Goal: Entertainment & Leisure: Consume media (video, audio)

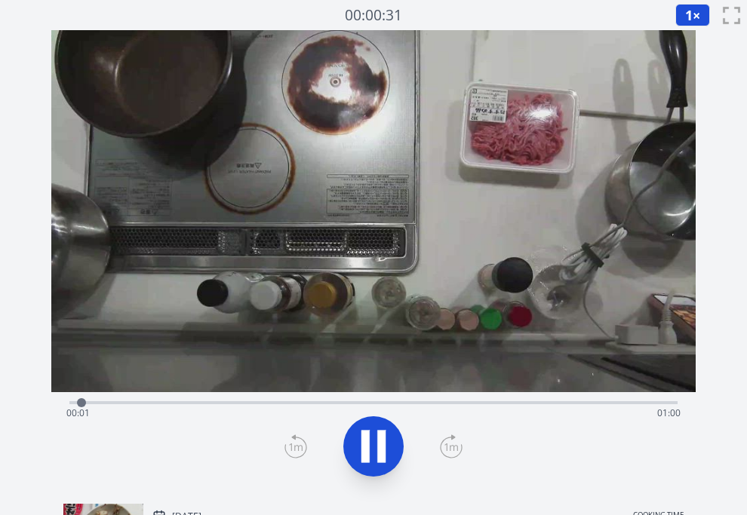
click at [180, 404] on div "Time elapsed: 00:01 Time remaining: 01:00" at bounding box center [373, 413] width 614 height 24
click at [256, 405] on div "Time elapsed: 01:01 Time remaining: 00:00" at bounding box center [373, 413] width 614 height 24
click at [180, 399] on div "Time elapsed: 00:18 Time remaining: 00:43" at bounding box center [373, 401] width 608 height 18
click at [377, 448] on icon at bounding box center [373, 447] width 25 height 32
click at [382, 448] on icon at bounding box center [381, 447] width 8 height 32
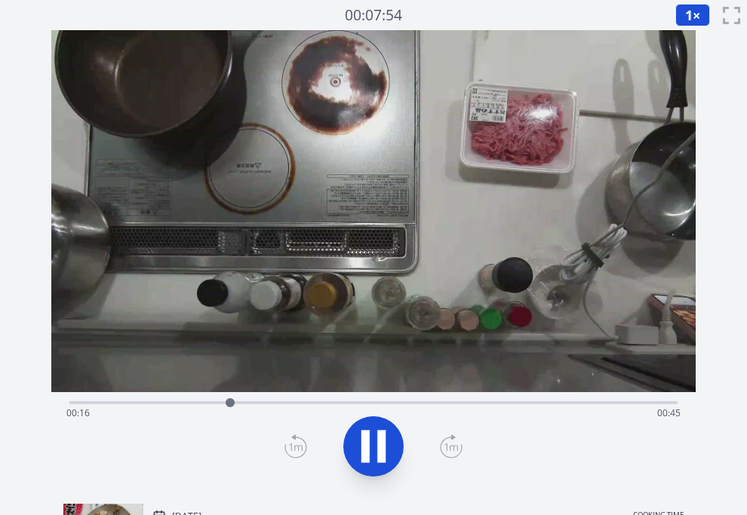
click at [388, 441] on icon at bounding box center [373, 446] width 42 height 42
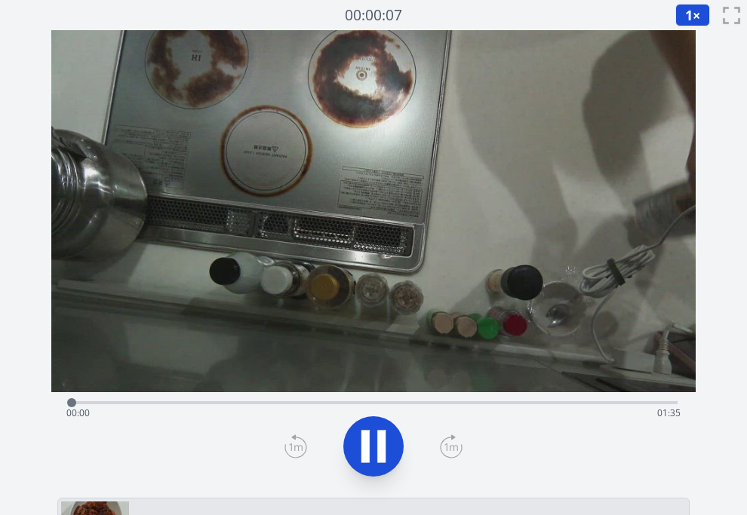
click at [166, 403] on div "Time elapsed: 00:00 Time remaining: 01:35" at bounding box center [373, 413] width 614 height 24
click at [97, 405] on div "Time elapsed: 00:15 Time remaining: 01:20" at bounding box center [373, 413] width 614 height 24
click at [225, 403] on div "Time elapsed: 00:05 Time remaining: 01:29" at bounding box center [373, 413] width 614 height 24
drag, startPoint x: 278, startPoint y: 401, endPoint x: 302, endPoint y: 400, distance: 24.2
click at [287, 400] on div "Time elapsed: 00:24 Time remaining: 01:10" at bounding box center [373, 401] width 608 height 18
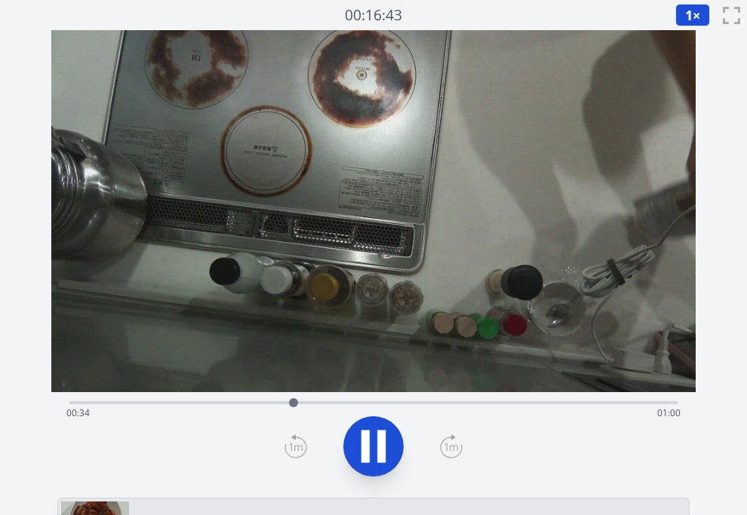
drag, startPoint x: 367, startPoint y: 399, endPoint x: 410, endPoint y: 400, distance: 43.7
click at [373, 399] on div "Time elapsed: 00:34 Time remaining: 01:00" at bounding box center [373, 401] width 608 height 18
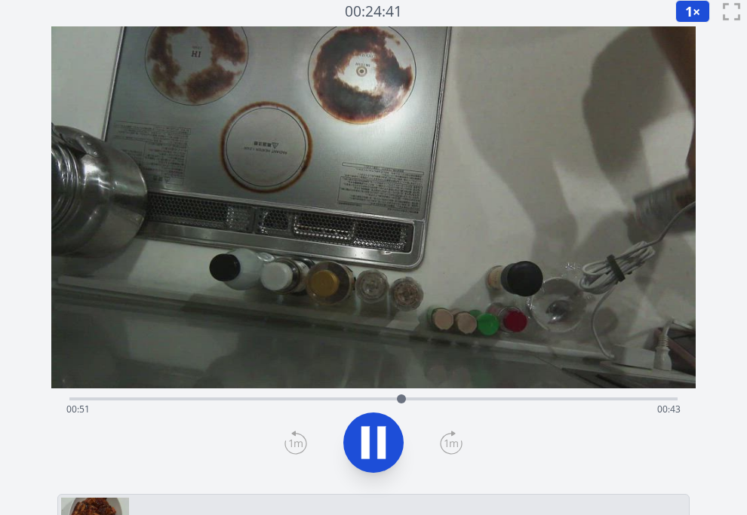
click at [364, 398] on div "Time elapsed: 00:51 Time remaining: 00:43" at bounding box center [373, 409] width 614 height 24
drag, startPoint x: 330, startPoint y: 398, endPoint x: 302, endPoint y: 397, distance: 27.9
click at [327, 397] on div "Time elapsed: 00:46 Time remaining: 00:49" at bounding box center [373, 409] width 614 height 24
click at [289, 397] on div "Time elapsed: 00:40 Time remaining: 00:54" at bounding box center [373, 397] width 608 height 18
drag, startPoint x: 410, startPoint y: 397, endPoint x: 431, endPoint y: 397, distance: 20.4
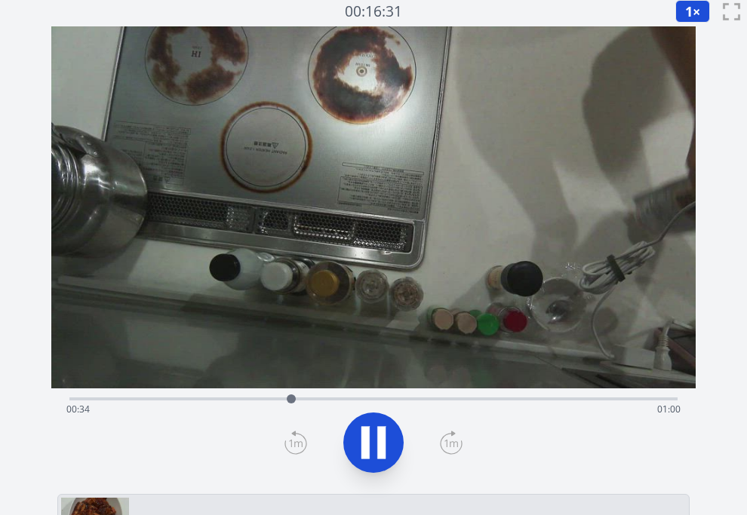
click at [410, 397] on div "Time elapsed: 00:34 Time remaining: 01:00" at bounding box center [373, 397] width 608 height 18
drag, startPoint x: 480, startPoint y: 397, endPoint x: 488, endPoint y: 397, distance: 8.3
click at [483, 397] on div "Time elapsed: 00:53 Time remaining: 00:42" at bounding box center [373, 397] width 608 height 18
click at [382, 443] on icon at bounding box center [381, 443] width 8 height 32
drag, startPoint x: 233, startPoint y: 400, endPoint x: 257, endPoint y: 400, distance: 24.1
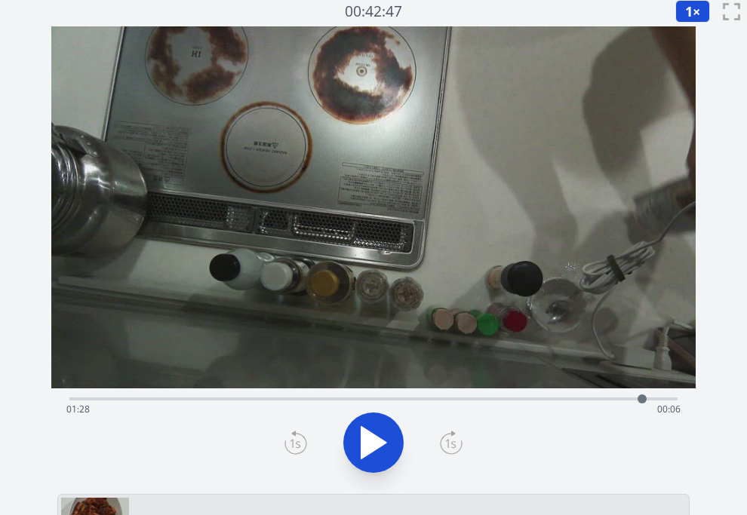
click at [237, 400] on div "Time elapsed: 01:28 Time remaining: 00:06" at bounding box center [373, 409] width 614 height 24
click at [394, 394] on div "Time elapsed: 00:25 Time remaining: 01:09" at bounding box center [373, 397] width 608 height 18
drag, startPoint x: 460, startPoint y: 393, endPoint x: 475, endPoint y: 394, distance: 15.1
click at [468, 392] on div "Time elapsed: 00:50 Time remaining: 00:44" at bounding box center [373, 397] width 608 height 18
click at [486, 396] on div "Time elapsed: 01:01 Time remaining: 00:33" at bounding box center [373, 397] width 608 height 18
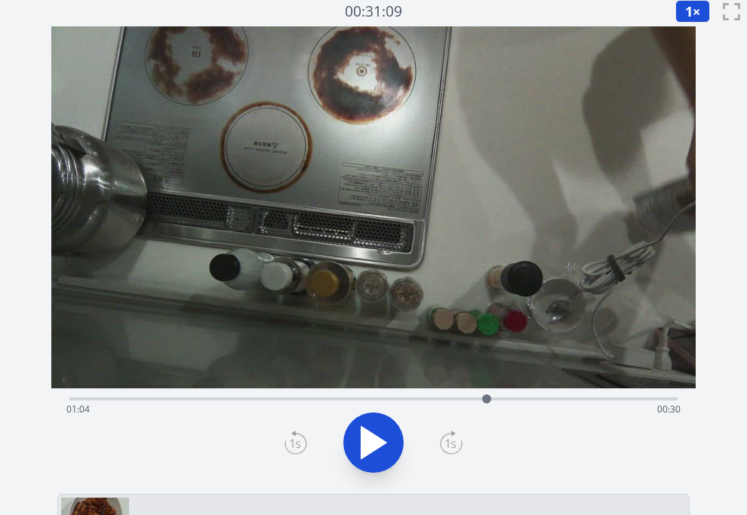
click at [369, 452] on icon at bounding box center [373, 443] width 25 height 32
click at [369, 452] on icon at bounding box center [365, 443] width 8 height 32
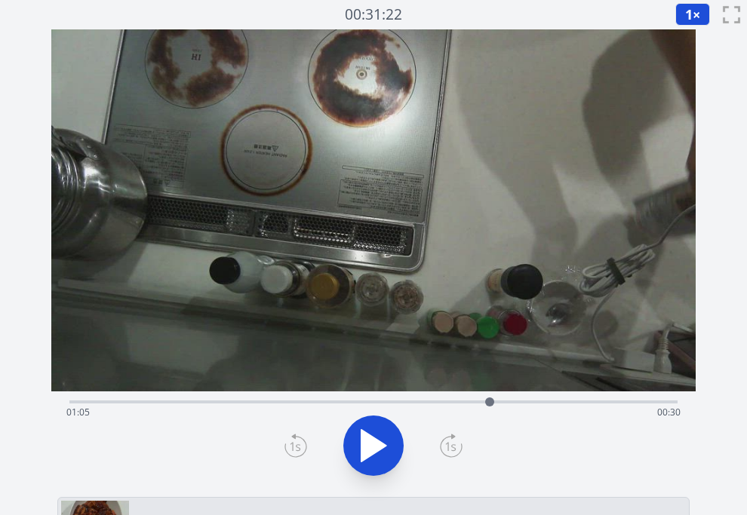
click at [369, 450] on icon at bounding box center [373, 446] width 25 height 32
click at [369, 450] on icon at bounding box center [373, 446] width 42 height 42
click at [369, 450] on icon at bounding box center [373, 446] width 25 height 32
click at [369, 450] on icon at bounding box center [373, 446] width 42 height 42
click at [369, 450] on icon at bounding box center [373, 446] width 25 height 32
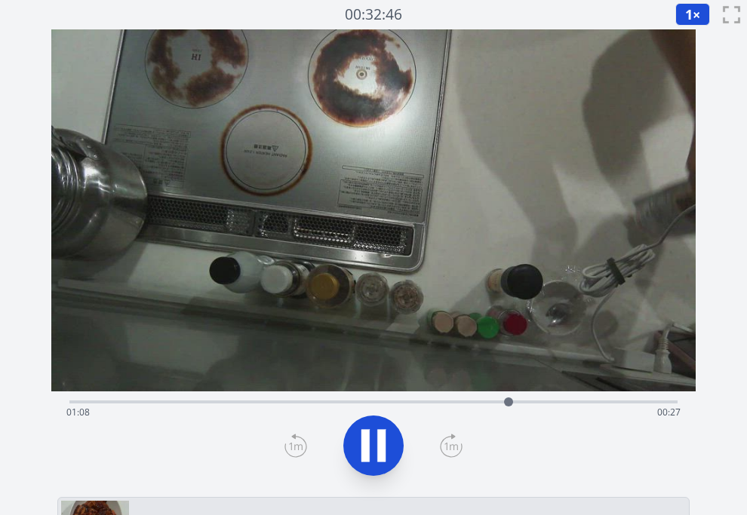
click at [369, 450] on icon at bounding box center [373, 446] width 42 height 42
click at [369, 450] on icon at bounding box center [373, 446] width 25 height 32
click at [369, 450] on icon at bounding box center [373, 446] width 42 height 42
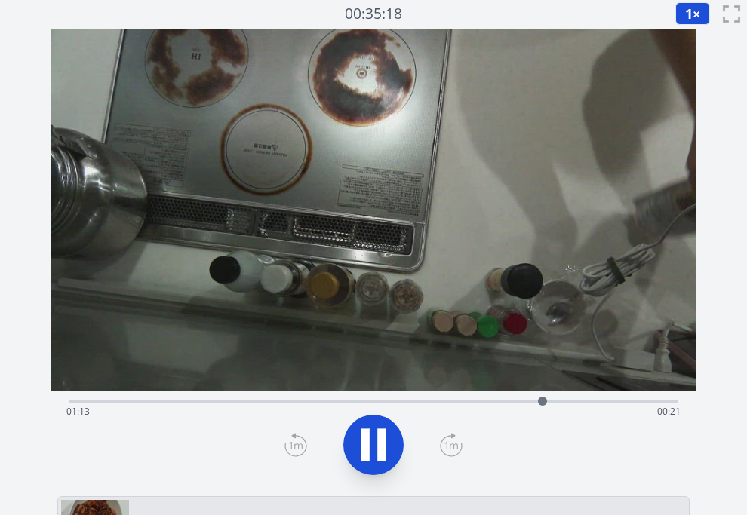
click at [571, 405] on div "Time elapsed: 01:13 Time remaining: 00:21" at bounding box center [373, 412] width 614 height 24
drag, startPoint x: 370, startPoint y: 446, endPoint x: 376, endPoint y: 441, distance: 8.6
click at [372, 443] on icon at bounding box center [373, 445] width 42 height 42
click at [544, 406] on div "Time elapsed: 01:18 Time remaining: 00:16" at bounding box center [373, 412] width 614 height 24
click at [381, 434] on icon at bounding box center [373, 445] width 42 height 42
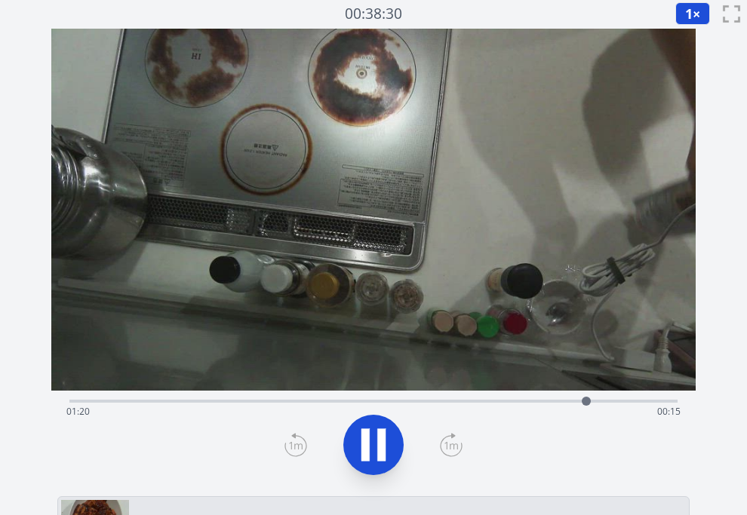
click at [379, 436] on icon at bounding box center [381, 445] width 8 height 32
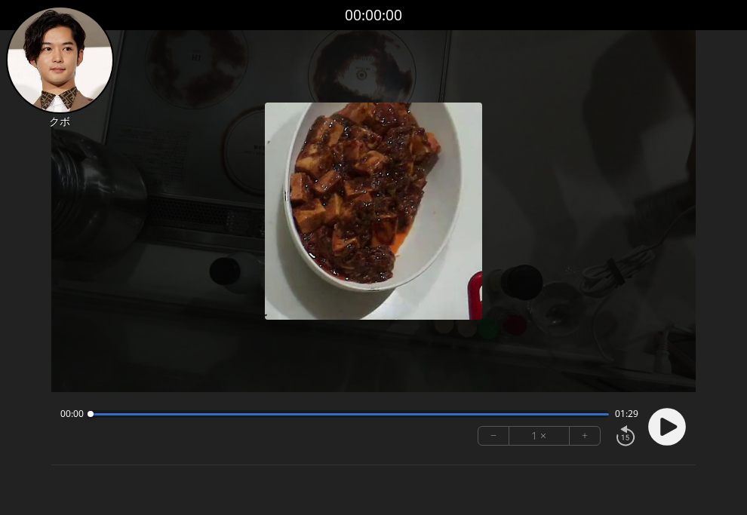
click at [673, 422] on circle at bounding box center [667, 427] width 38 height 38
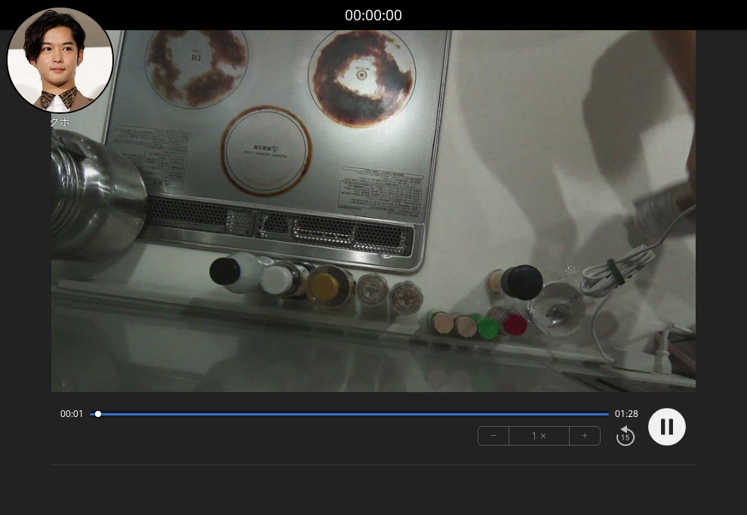
click at [583, 436] on button "+" at bounding box center [584, 436] width 30 height 18
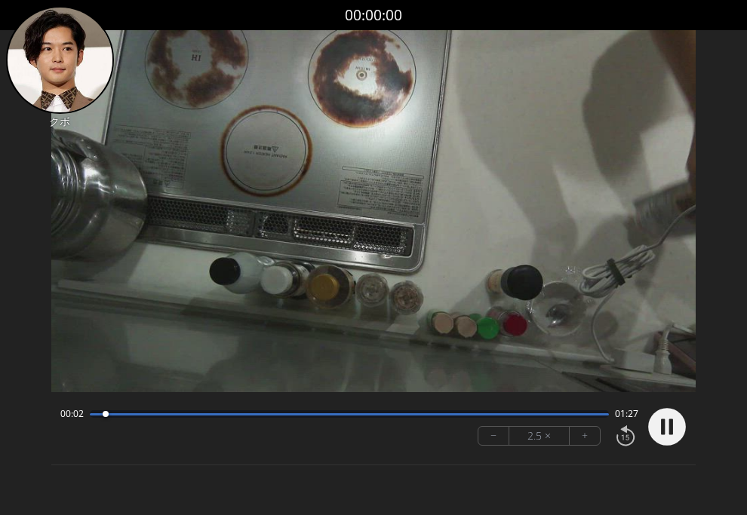
click at [583, 436] on button "+" at bounding box center [584, 436] width 30 height 18
click at [415, 415] on div at bounding box center [349, 414] width 519 height 8
drag, startPoint x: 494, startPoint y: 417, endPoint x: 502, endPoint y: 417, distance: 8.3
click at [496, 417] on div at bounding box center [349, 414] width 519 height 8
click at [673, 431] on circle at bounding box center [667, 427] width 38 height 38
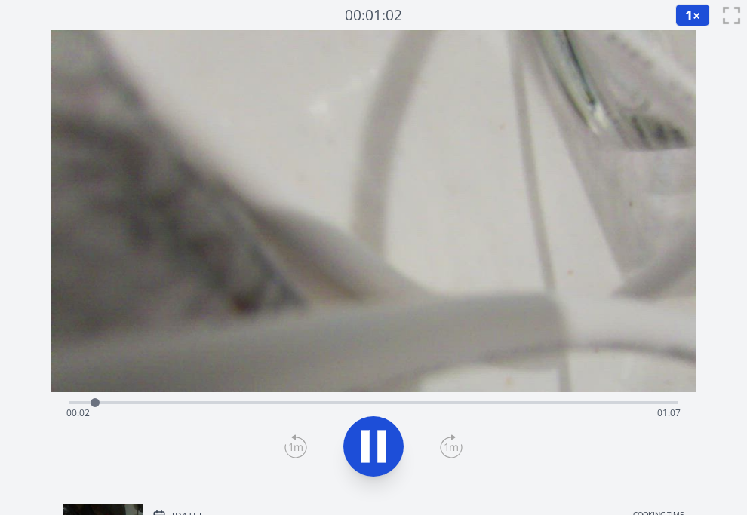
click at [214, 413] on div "Time elapsed: 00:02 Time remaining: 01:07" at bounding box center [373, 413] width 614 height 24
click at [275, 401] on div "Time elapsed: 00:17 Time remaining: 00:53" at bounding box center [373, 413] width 614 height 24
click at [408, 400] on div "Time elapsed: 00:28 Time remaining: 00:42" at bounding box center [373, 401] width 608 height 18
click at [357, 400] on div "Time elapsed: 00:41 Time remaining: 00:29" at bounding box center [373, 401] width 608 height 18
click at [471, 402] on div "Time elapsed: 00:36 Time remaining: 00:34" at bounding box center [373, 413] width 614 height 24
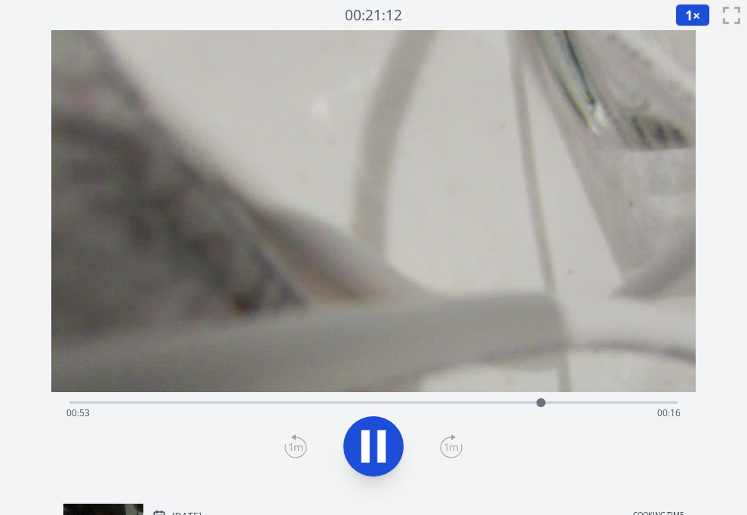
click at [443, 401] on div "Time elapsed: 00:53 Time remaining: 00:16" at bounding box center [373, 413] width 614 height 24
click at [396, 404] on div "Time elapsed: 00:43 Time remaining: 00:27" at bounding box center [373, 413] width 614 height 24
click at [380, 434] on icon at bounding box center [381, 447] width 8 height 32
click at [470, 404] on div "Time elapsed: 00:52 Time remaining: 00:18" at bounding box center [373, 413] width 614 height 24
click at [369, 453] on icon at bounding box center [373, 447] width 25 height 32
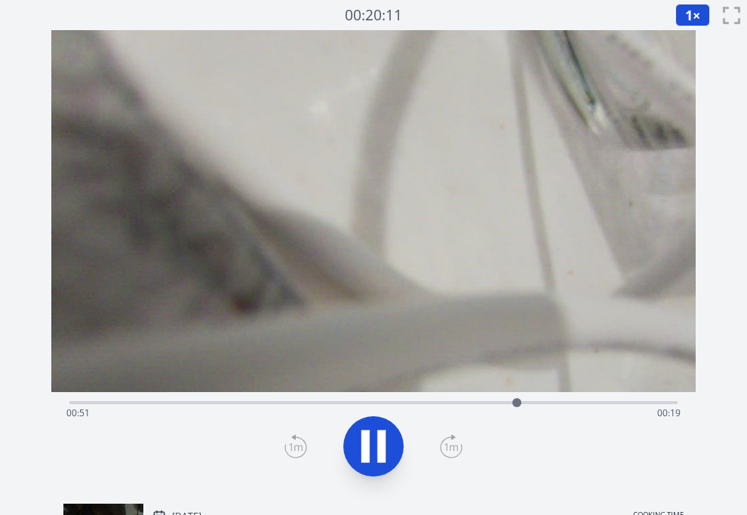
click at [370, 452] on icon at bounding box center [373, 446] width 42 height 42
click at [374, 439] on icon at bounding box center [373, 446] width 42 height 42
click at [349, 400] on div "Time elapsed: 00:53 Time remaining: 00:17" at bounding box center [373, 401] width 608 height 18
click at [401, 402] on div "Time elapsed: 00:32 Time remaining: 00:38" at bounding box center [373, 413] width 614 height 24
click at [435, 403] on div "Time elapsed: 00:38 Time remaining: 00:32" at bounding box center [373, 413] width 614 height 24
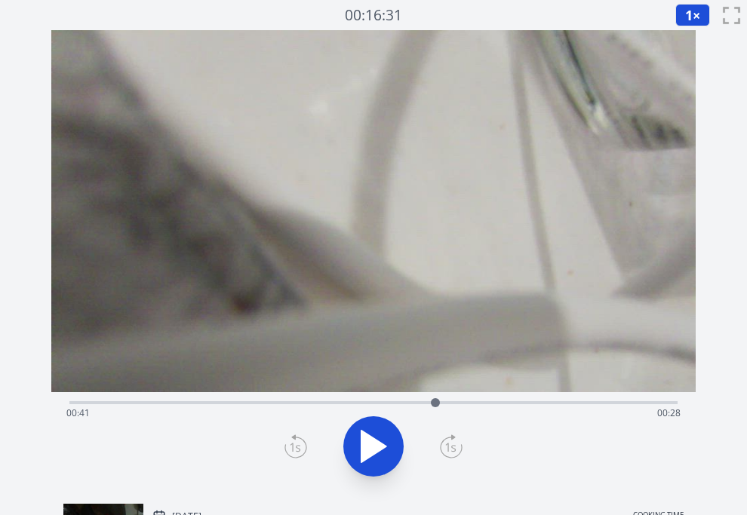
click at [483, 403] on div "Time elapsed: 00:41 Time remaining: 00:28" at bounding box center [373, 413] width 614 height 24
click at [373, 438] on icon at bounding box center [373, 447] width 25 height 32
click at [373, 438] on icon at bounding box center [373, 446] width 42 height 42
click at [373, 438] on icon at bounding box center [373, 447] width 25 height 32
click at [373, 438] on icon at bounding box center [373, 446] width 42 height 42
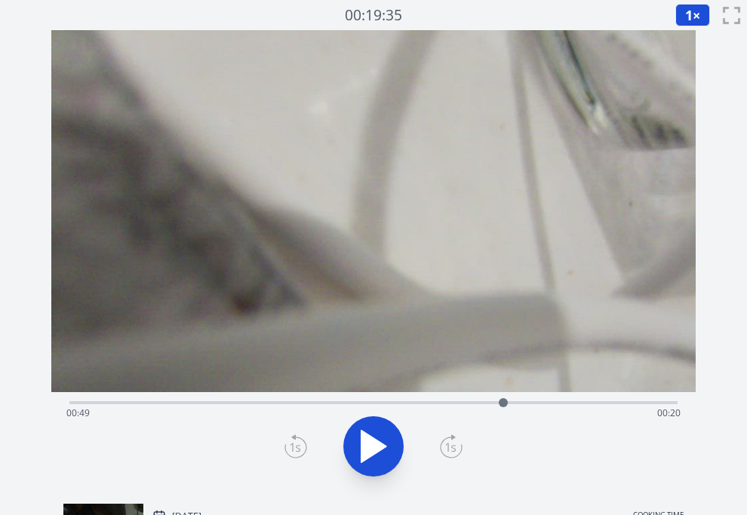
click at [405, 403] on div "Time elapsed: 00:49 Time remaining: 00:20" at bounding box center [373, 413] width 614 height 24
click at [440, 403] on div "Time elapsed: 00:38 Time remaining: 00:32" at bounding box center [373, 413] width 614 height 24
click at [513, 404] on div "Time elapsed: 00:42 Time remaining: 00:28" at bounding box center [373, 413] width 614 height 24
click at [468, 405] on div "Time elapsed: 00:50 Time remaining: 00:19" at bounding box center [373, 413] width 614 height 24
click at [457, 400] on div at bounding box center [467, 402] width 23 height 23
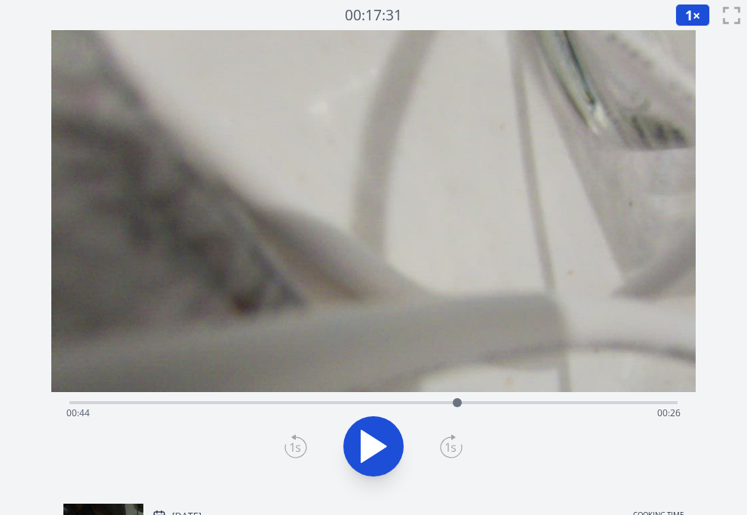
click at [446, 401] on div at bounding box center [457, 402] width 23 height 23
click at [428, 400] on div "Time elapsed: 00:43 Time remaining: 00:27" at bounding box center [373, 401] width 608 height 18
click at [367, 443] on icon at bounding box center [373, 447] width 25 height 32
click at [367, 443] on icon at bounding box center [365, 447] width 8 height 32
click at [367, 443] on icon at bounding box center [373, 447] width 25 height 32
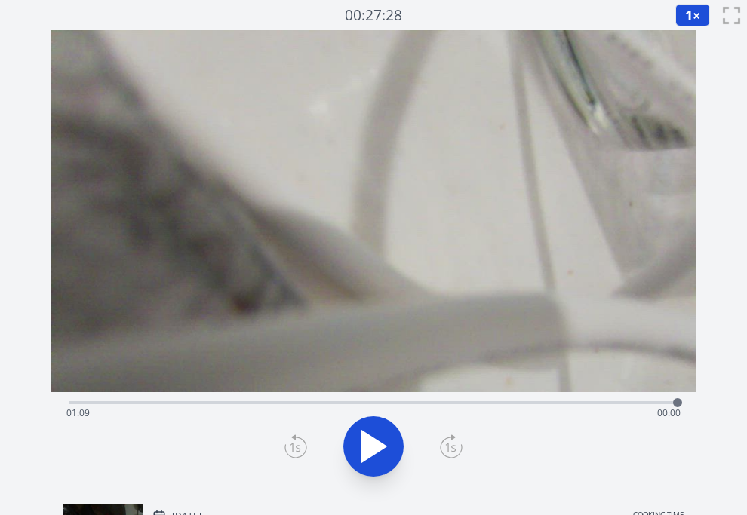
click at [491, 403] on div "Time elapsed: 01:09 Time remaining: 00:00" at bounding box center [373, 413] width 614 height 24
click at [521, 402] on div "Time elapsed: 00:48 Time remaining: 00:22" at bounding box center [373, 413] width 614 height 24
click at [478, 405] on div "Time elapsed: 00:51 Time remaining: 00:18" at bounding box center [373, 413] width 614 height 24
click at [467, 403] on div at bounding box center [478, 402] width 23 height 23
click at [451, 401] on div "Time elapsed: 00:45 Time remaining: 00:25" at bounding box center [373, 413] width 614 height 24
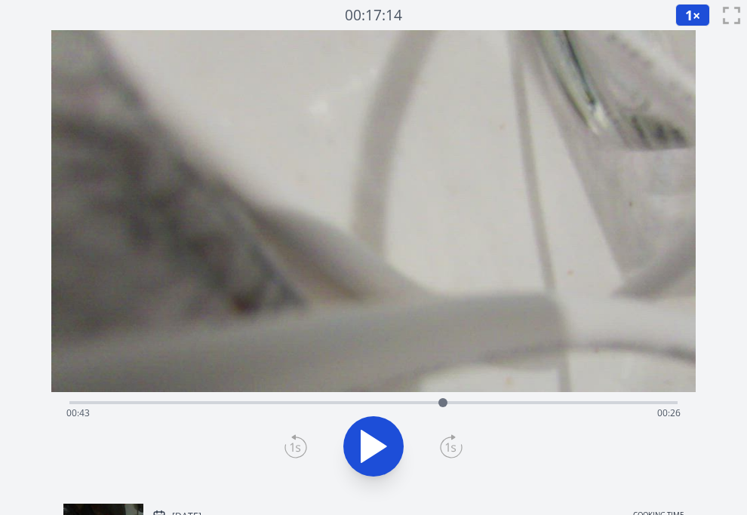
click at [443, 400] on div at bounding box center [442, 402] width 23 height 23
click at [437, 400] on div at bounding box center [442, 402] width 23 height 23
click at [379, 442] on icon at bounding box center [373, 447] width 25 height 32
click at [379, 442] on icon at bounding box center [381, 447] width 8 height 32
click at [379, 442] on icon at bounding box center [373, 447] width 25 height 32
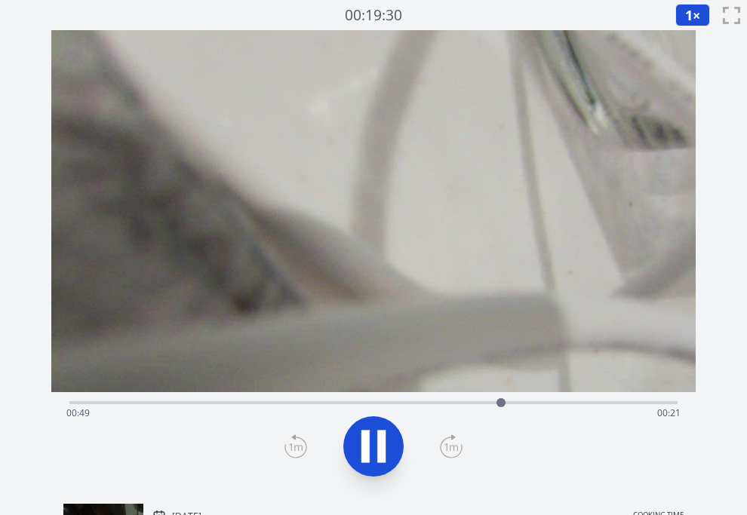
click at [379, 441] on icon at bounding box center [381, 447] width 8 height 32
click at [321, 401] on div "Time elapsed: 00:49 Time remaining: 00:20" at bounding box center [373, 413] width 614 height 24
click at [286, 403] on div "Time elapsed: 00:28 Time remaining: 00:41" at bounding box center [373, 413] width 614 height 24
click at [372, 403] on div "Time elapsed: 00:24 Time remaining: 00:45" at bounding box center [373, 413] width 614 height 24
click at [364, 405] on div at bounding box center [371, 402] width 23 height 23
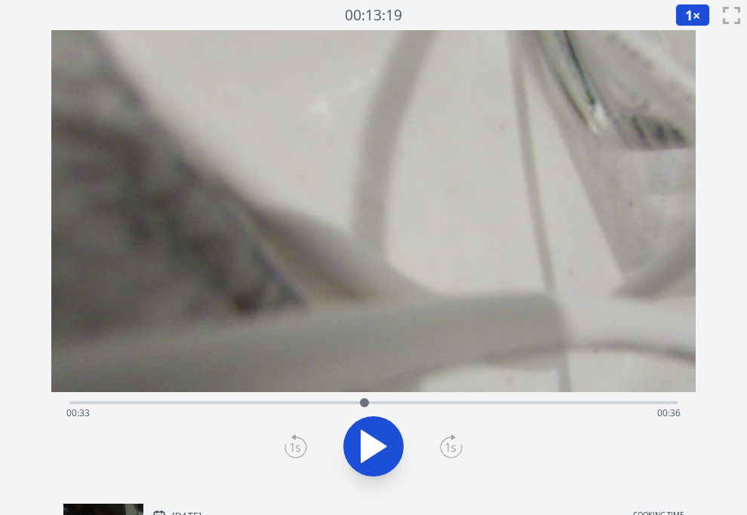
click at [371, 403] on div at bounding box center [364, 402] width 23 height 23
click at [447, 410] on div "Time elapsed: 00:34 Time remaining: 00:36" at bounding box center [373, 413] width 614 height 24
click at [499, 396] on div "Time elapsed: 00:43 Time remaining: 00:27" at bounding box center [373, 401] width 608 height 18
click at [371, 449] on icon at bounding box center [373, 447] width 25 height 32
click at [0, 0] on icon at bounding box center [0, 0] width 0 height 0
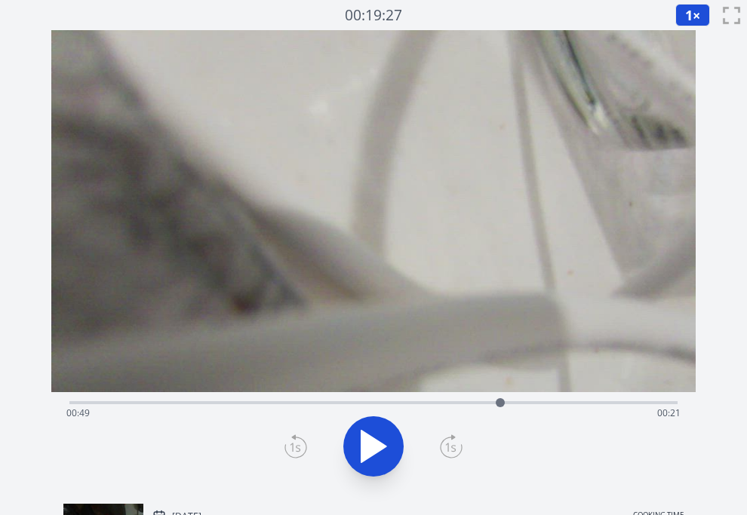
click at [371, 449] on icon at bounding box center [373, 447] width 25 height 32
click at [371, 449] on icon at bounding box center [373, 446] width 42 height 42
click at [370, 447] on icon at bounding box center [373, 447] width 25 height 32
click at [370, 447] on icon at bounding box center [373, 446] width 42 height 42
click at [486, 403] on div "Time elapsed: 00:50 Time remaining: 00:20" at bounding box center [373, 413] width 614 height 24
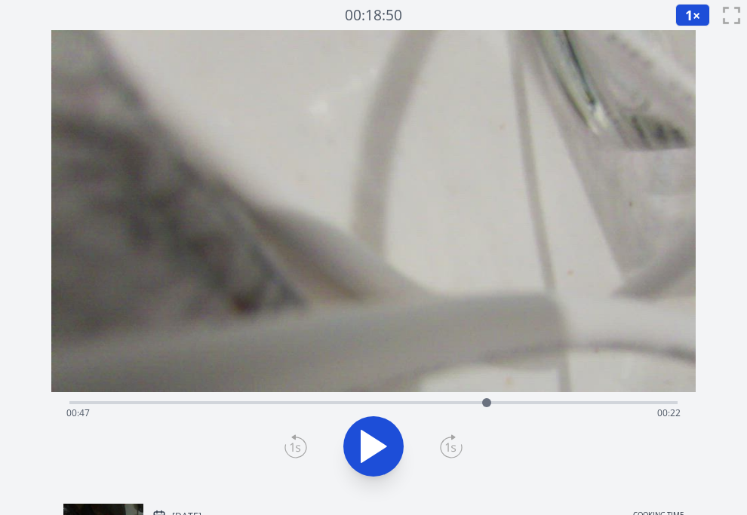
click at [381, 445] on icon at bounding box center [373, 447] width 25 height 32
click at [381, 445] on icon at bounding box center [381, 447] width 8 height 32
click at [382, 445] on icon at bounding box center [373, 447] width 25 height 32
click at [382, 445] on icon at bounding box center [381, 447] width 8 height 32
click at [376, 435] on icon at bounding box center [373, 446] width 42 height 42
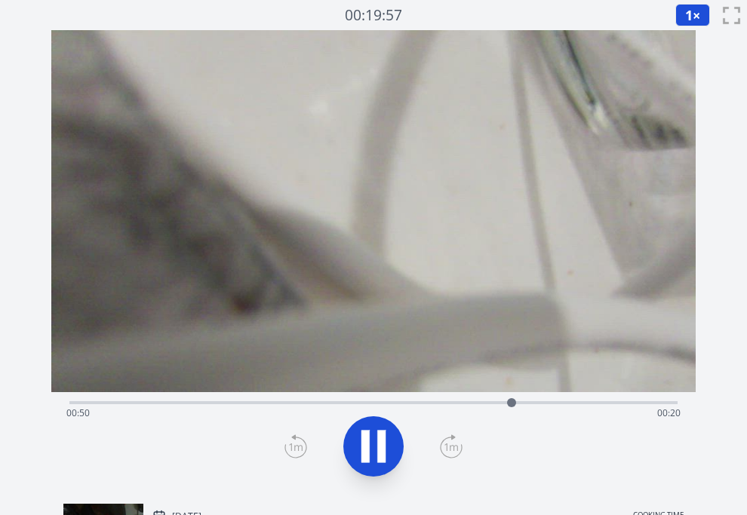
click at [376, 435] on icon at bounding box center [373, 446] width 42 height 42
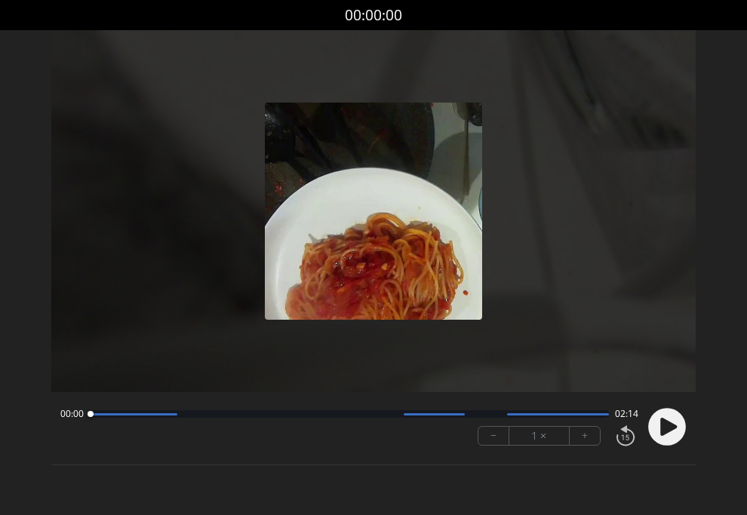
click at [680, 423] on circle at bounding box center [667, 427] width 38 height 38
click at [581, 438] on button "+" at bounding box center [584, 436] width 30 height 18
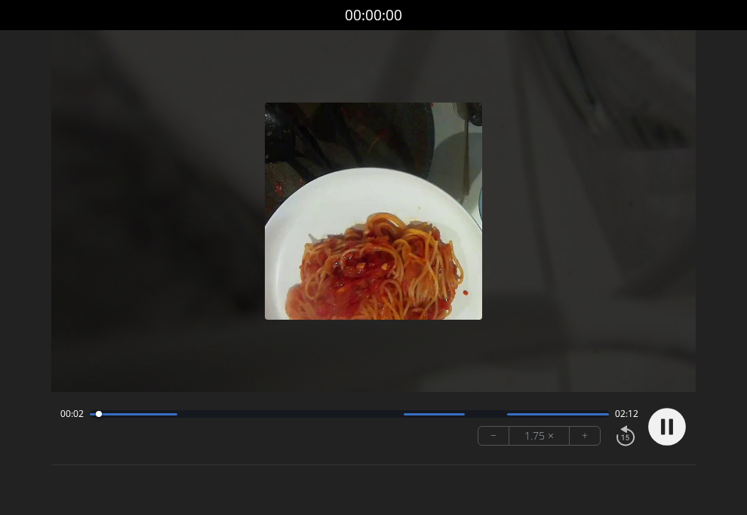
click at [583, 438] on button "+" at bounding box center [584, 436] width 30 height 18
click at [584, 438] on button "+" at bounding box center [584, 436] width 30 height 18
click at [586, 438] on button "+" at bounding box center [584, 436] width 30 height 18
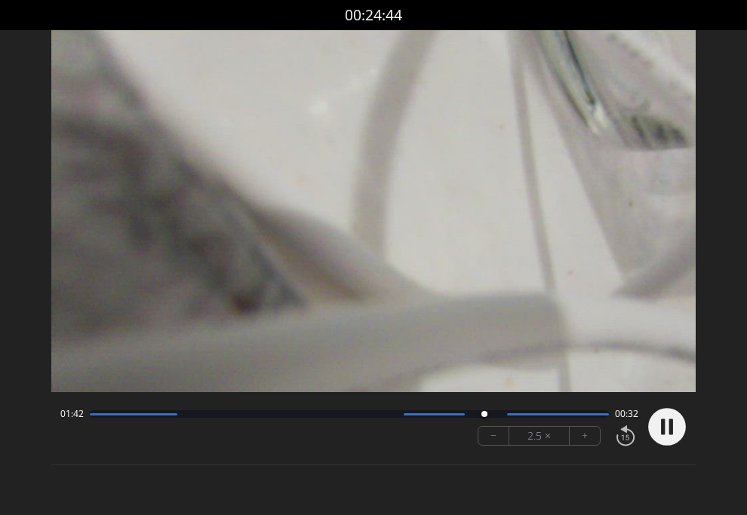
click at [661, 423] on icon at bounding box center [663, 427] width 4 height 16
